Goal: Information Seeking & Learning: Learn about a topic

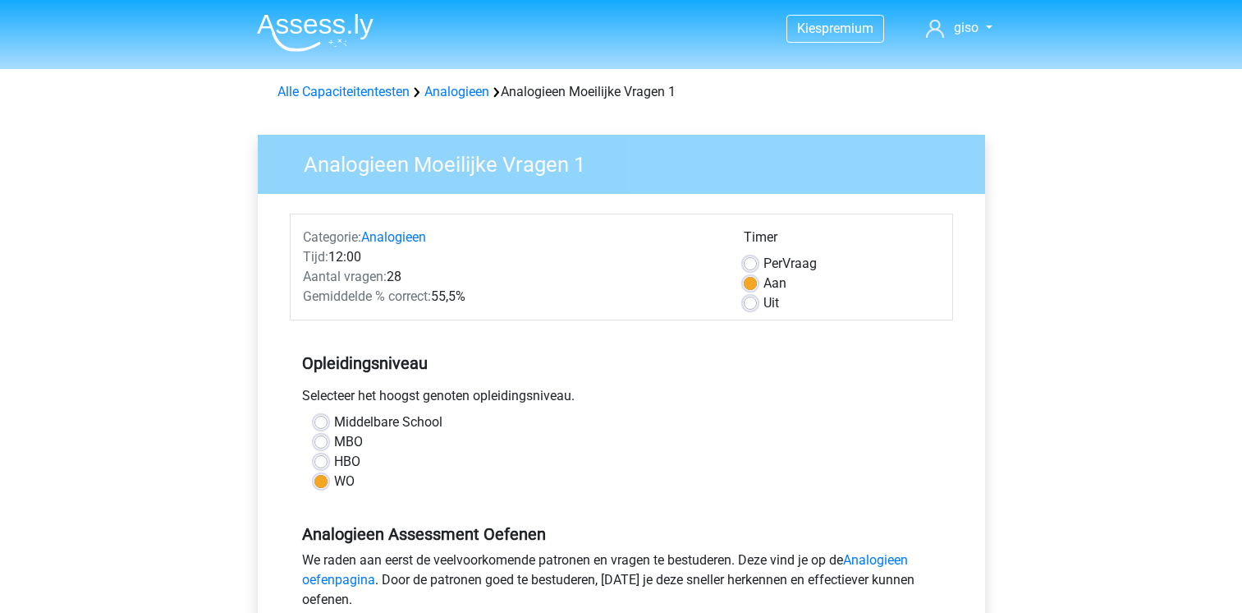
scroll to position [355, 0]
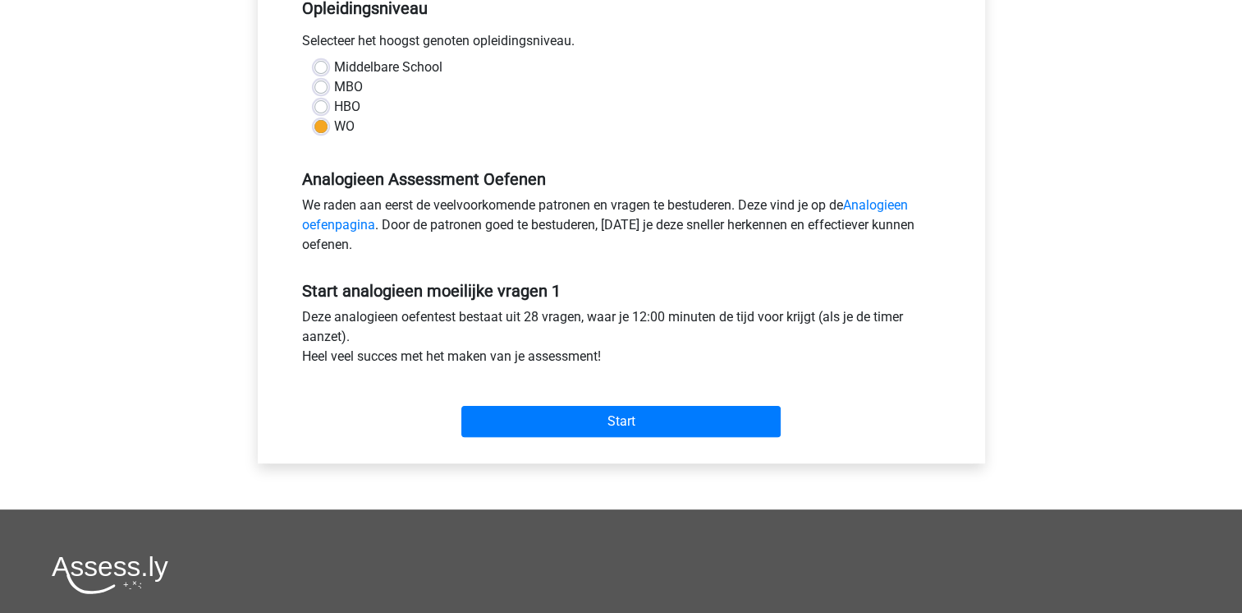
click at [334, 107] on label "HBO" at bounding box center [347, 107] width 26 height 20
click at [322, 107] on input "HBO" at bounding box center [321, 105] width 13 height 16
radio input "true"
click at [334, 107] on label "HBO" at bounding box center [347, 107] width 26 height 20
click at [322, 107] on input "HBO" at bounding box center [321, 105] width 13 height 16
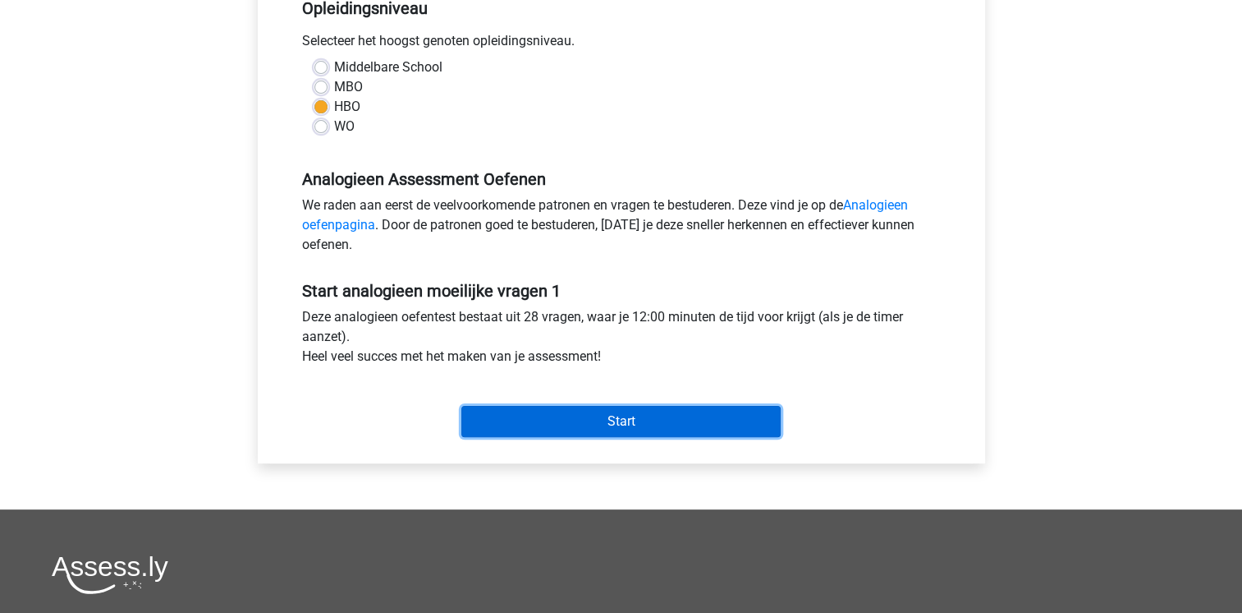
click at [586, 434] on input "Start" at bounding box center [621, 421] width 319 height 31
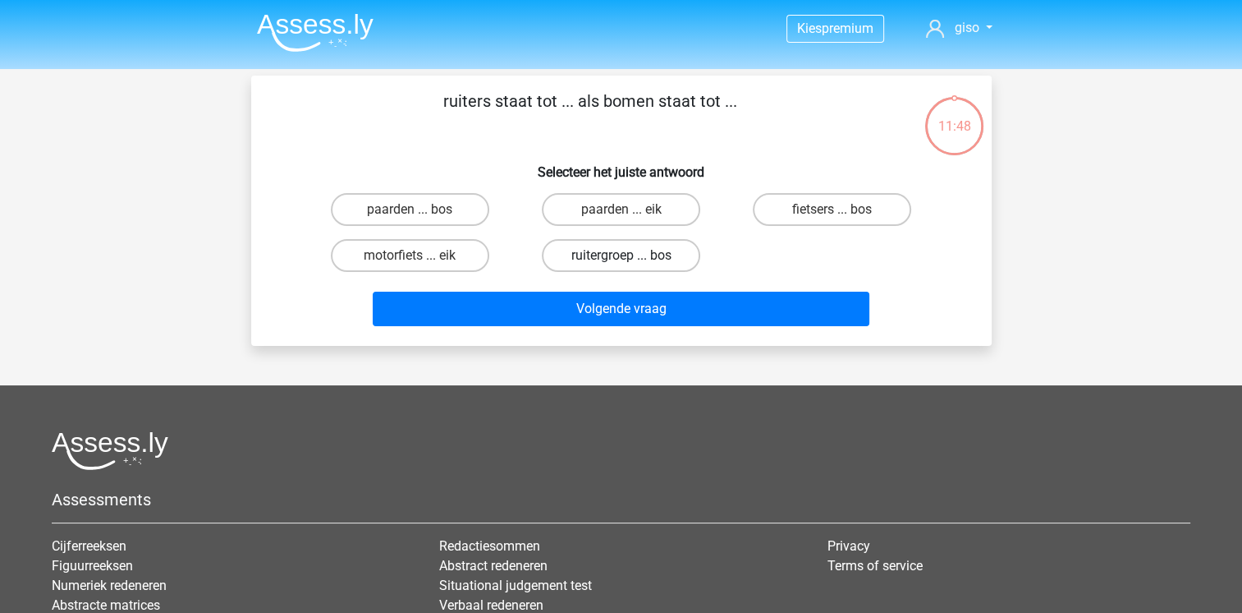
click at [608, 257] on label "ruitergroep ... bos" at bounding box center [621, 255] width 158 height 33
click at [621, 257] on input "ruitergroep ... bos" at bounding box center [626, 260] width 11 height 11
radio input "true"
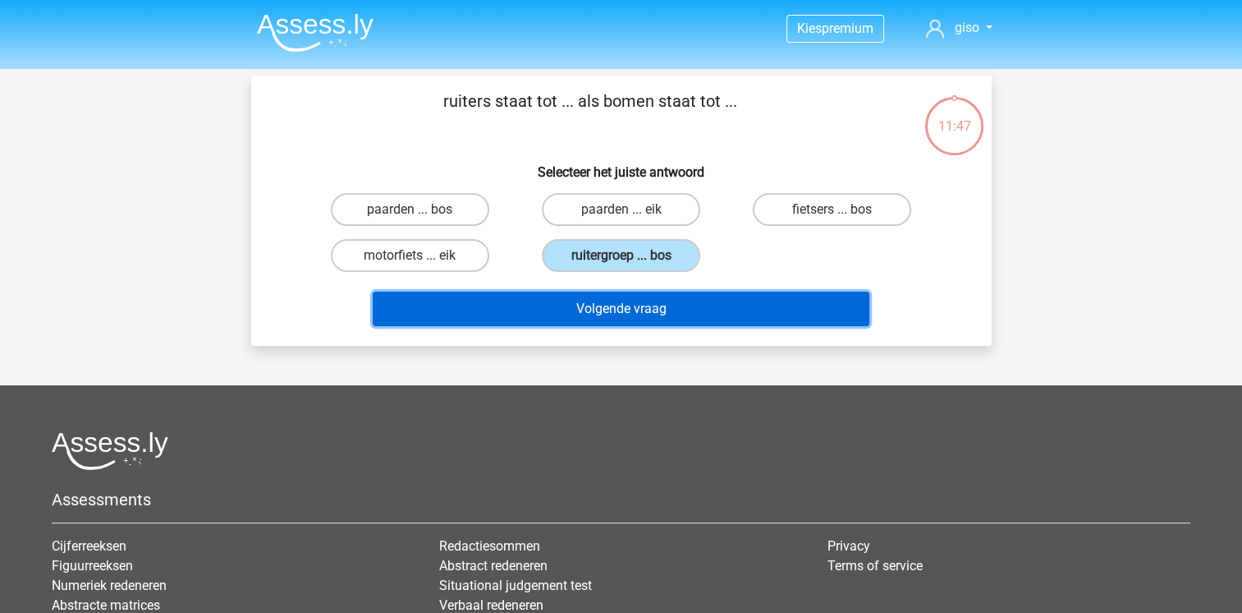
click at [608, 309] on button "Volgende vraag" at bounding box center [621, 309] width 497 height 34
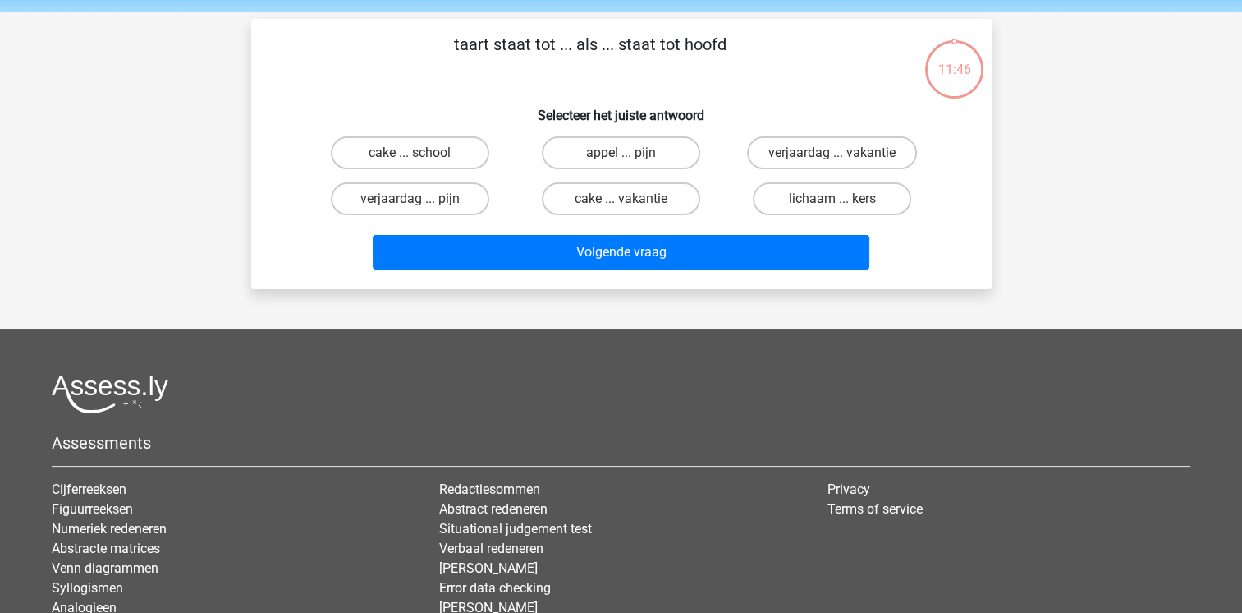
scroll to position [76, 0]
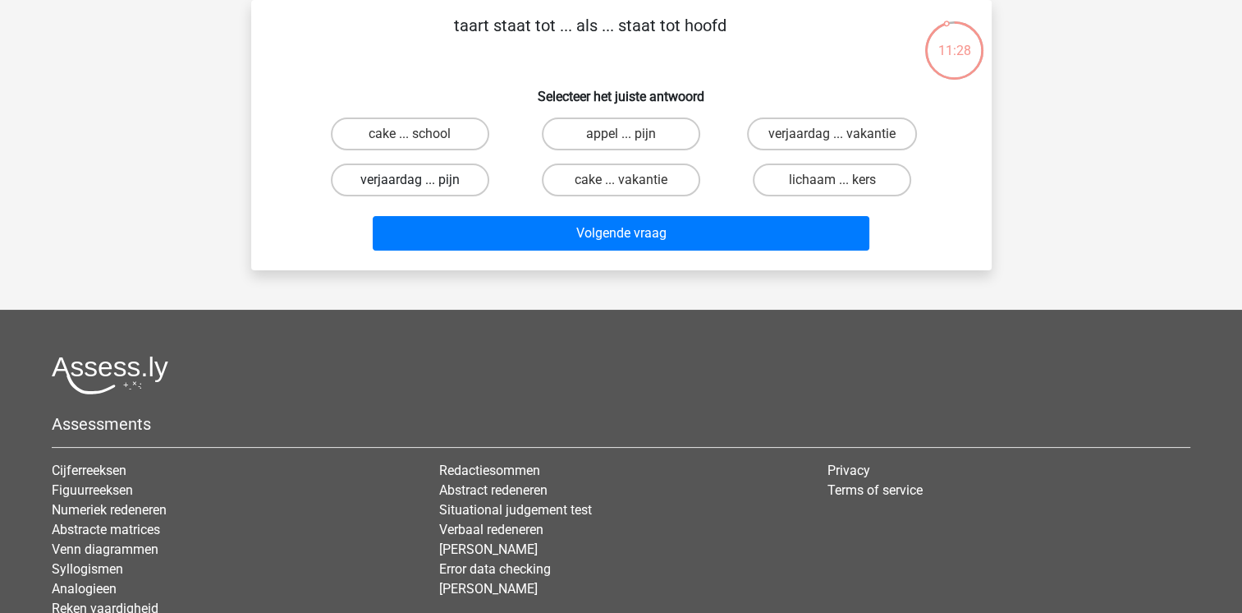
click at [396, 186] on label "verjaardag ... pijn" at bounding box center [410, 179] width 158 height 33
click at [410, 186] on input "verjaardag ... pijn" at bounding box center [415, 185] width 11 height 11
radio input "true"
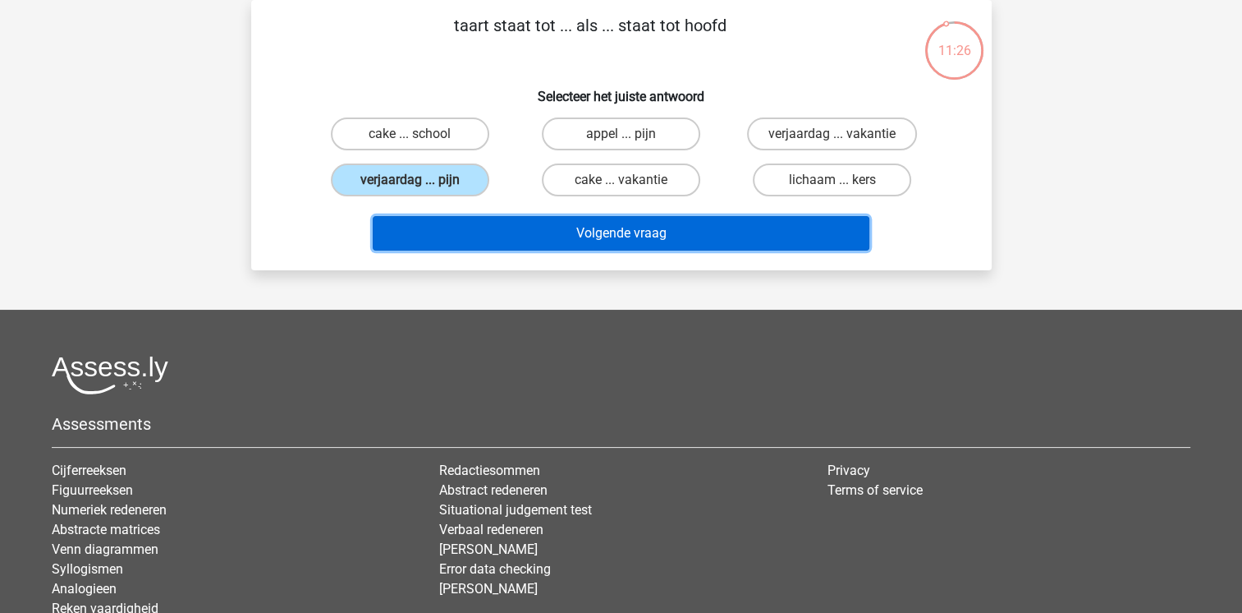
click at [614, 221] on button "Volgende vraag" at bounding box center [621, 233] width 497 height 34
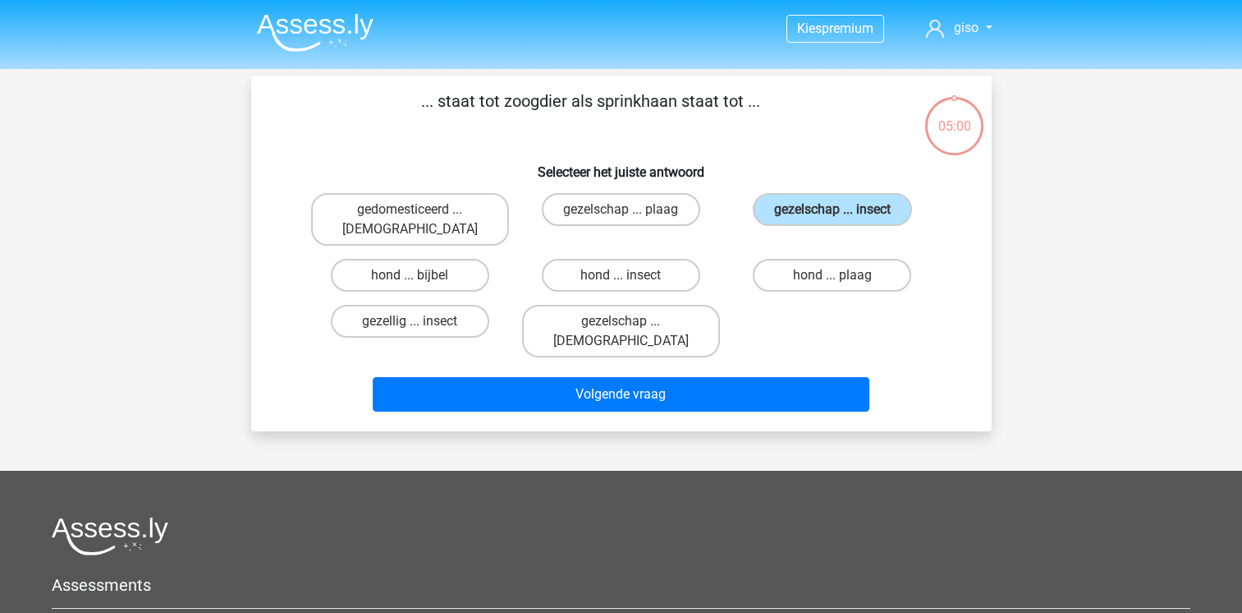
scroll to position [76, 0]
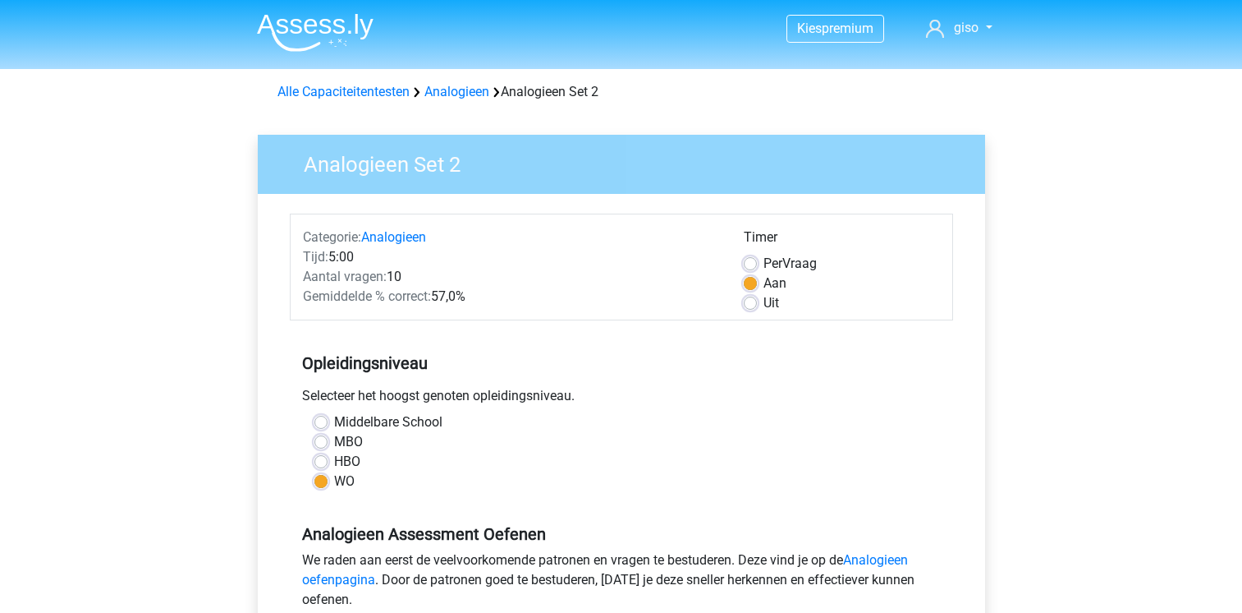
scroll to position [427, 0]
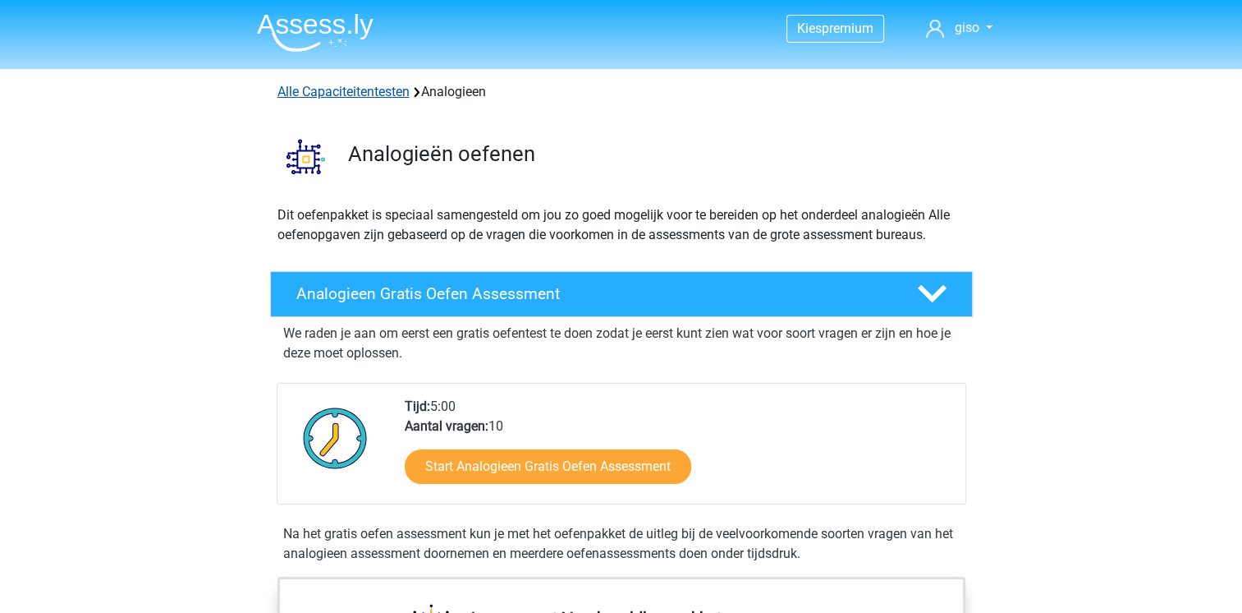
click at [358, 89] on link "Alle Capaciteitentesten" at bounding box center [344, 92] width 132 height 16
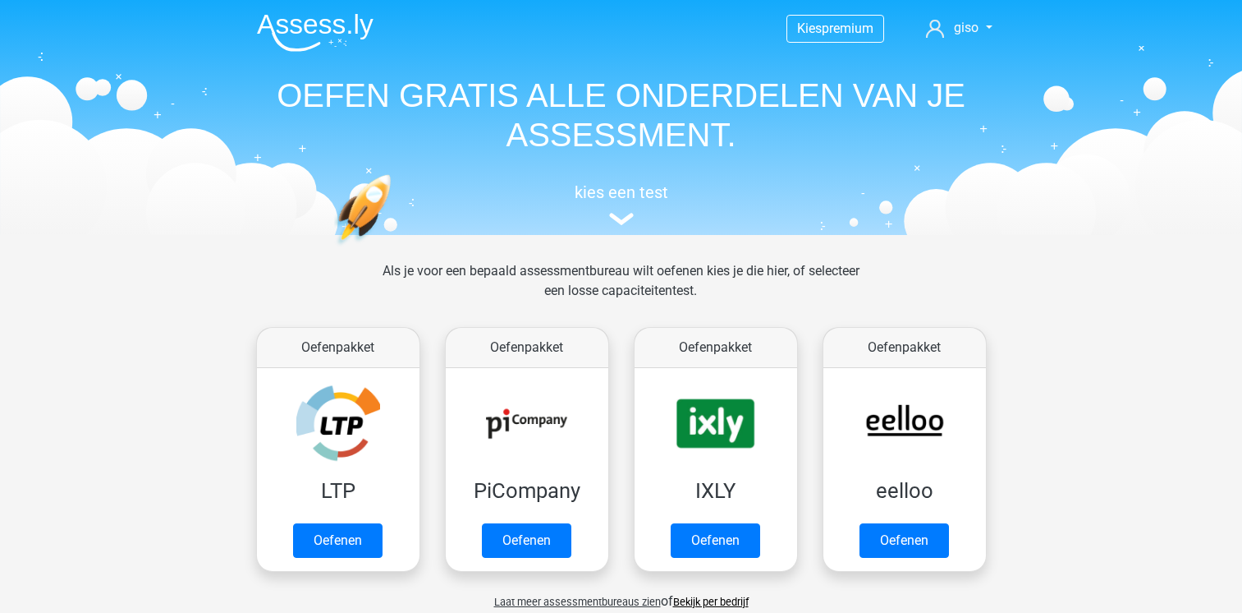
scroll to position [696, 0]
